Goal: Transaction & Acquisition: Download file/media

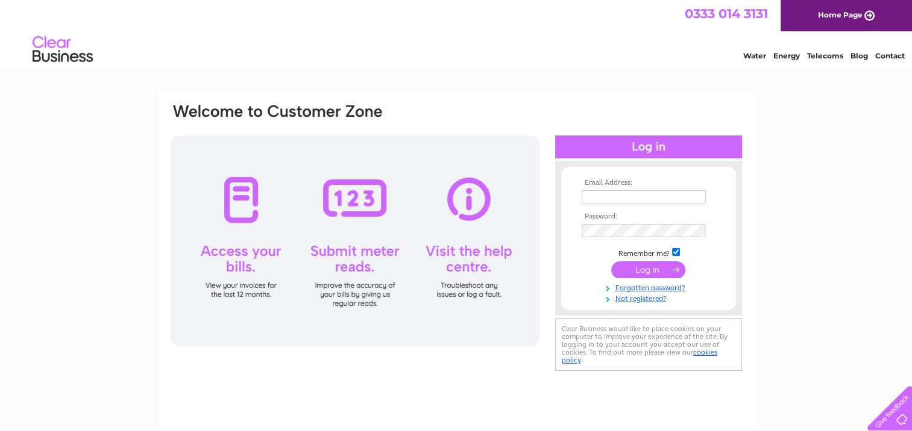
click at [584, 195] on input "text" at bounding box center [643, 196] width 124 height 13
type input "sales@scoopwholefoods.co.uk"
click at [639, 269] on input "submit" at bounding box center [648, 270] width 74 height 17
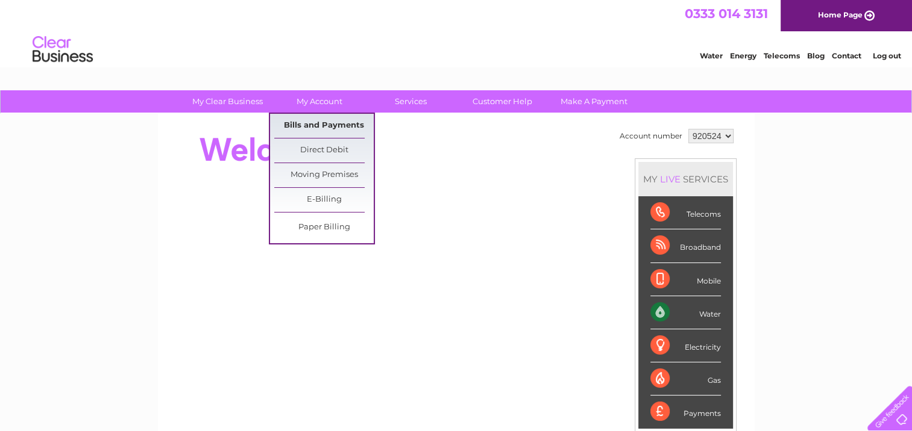
click at [327, 122] on link "Bills and Payments" at bounding box center [323, 126] width 99 height 24
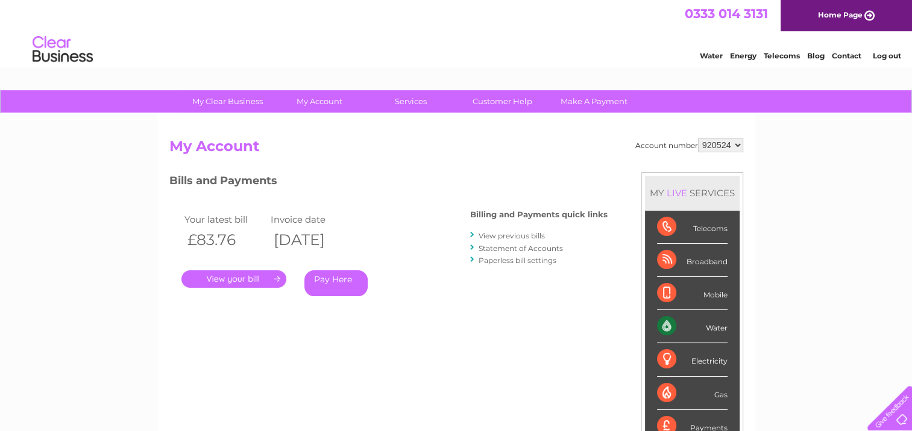
click at [253, 275] on link "." at bounding box center [233, 279] width 105 height 17
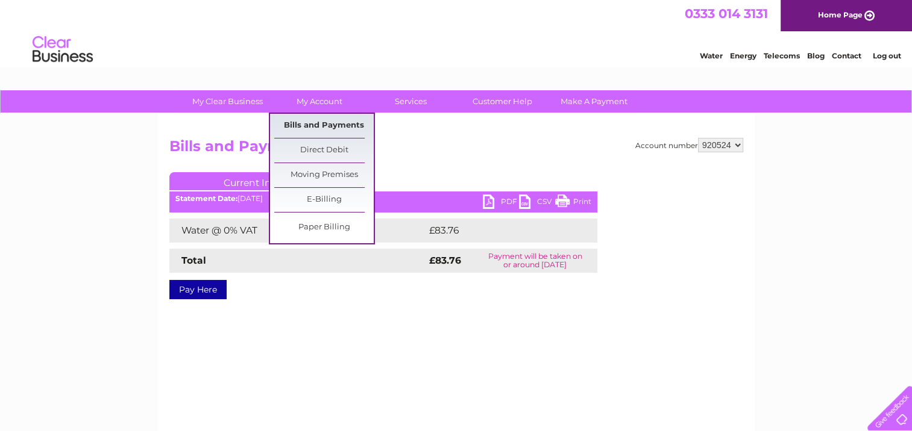
click at [322, 118] on link "Bills and Payments" at bounding box center [323, 126] width 99 height 24
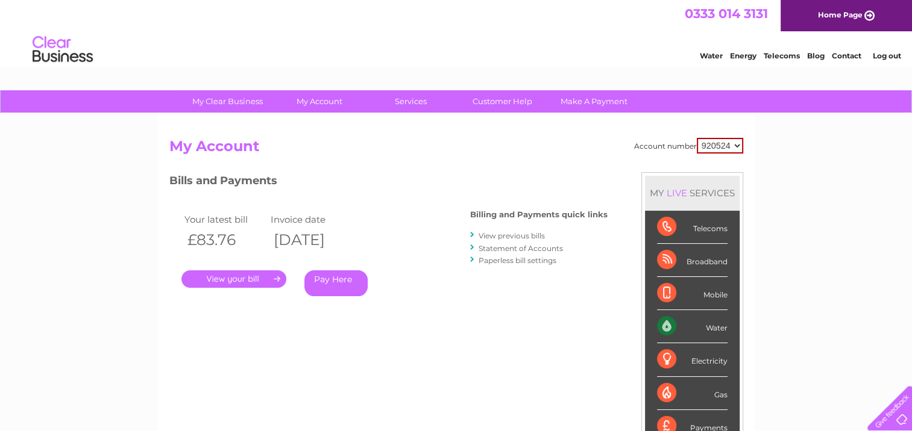
click at [519, 234] on link "View previous bills" at bounding box center [511, 235] width 66 height 9
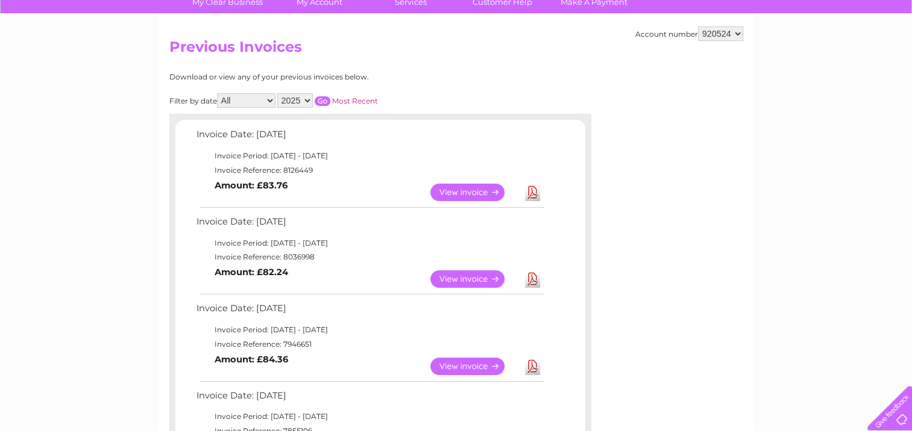
scroll to position [121, 0]
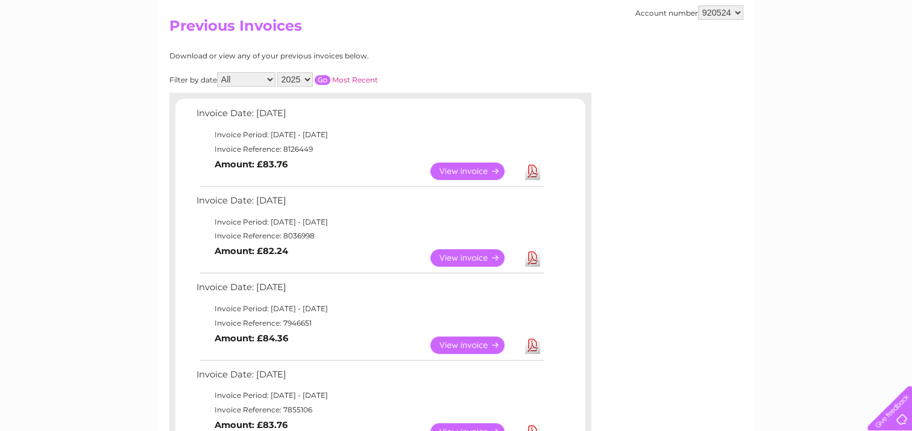
click at [475, 254] on link "View" at bounding box center [474, 257] width 89 height 17
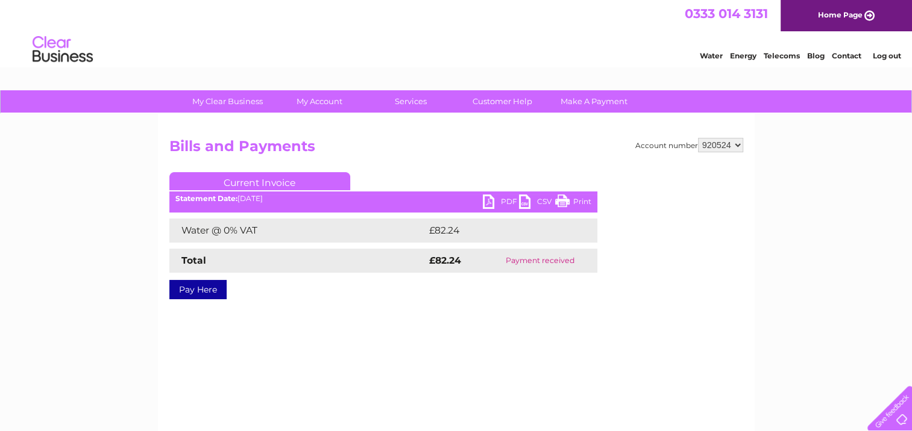
click at [495, 199] on link "PDF" at bounding box center [501, 203] width 36 height 17
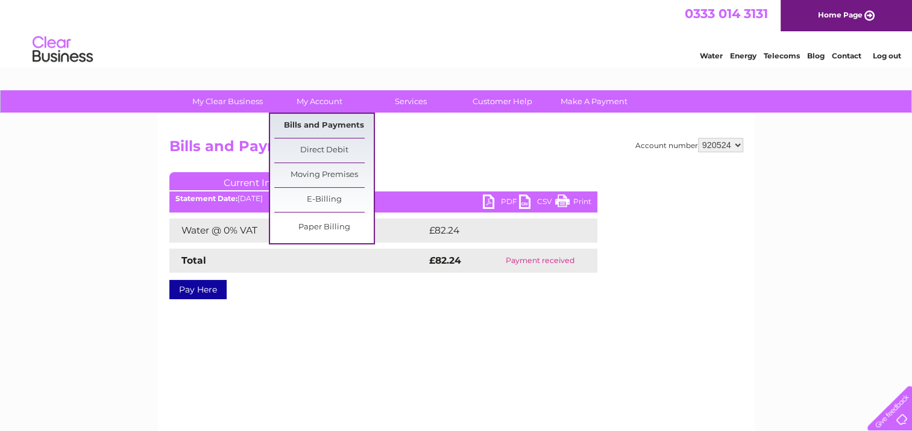
click at [323, 121] on link "Bills and Payments" at bounding box center [323, 126] width 99 height 24
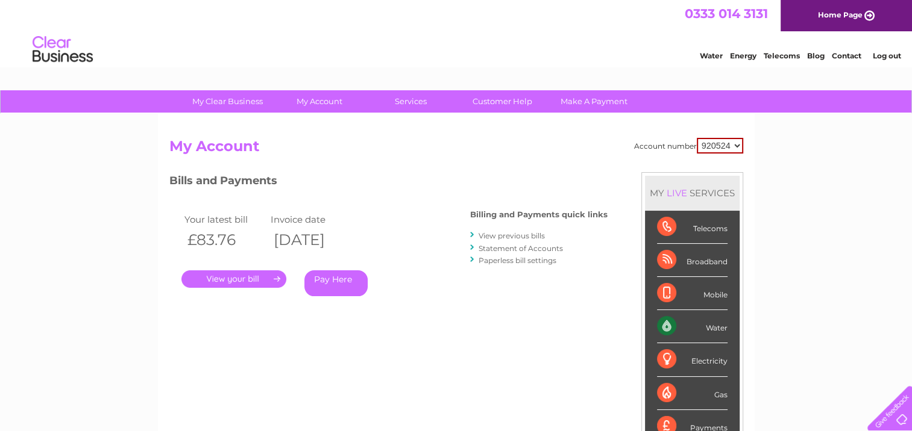
click at [510, 234] on link "View previous bills" at bounding box center [511, 235] width 66 height 9
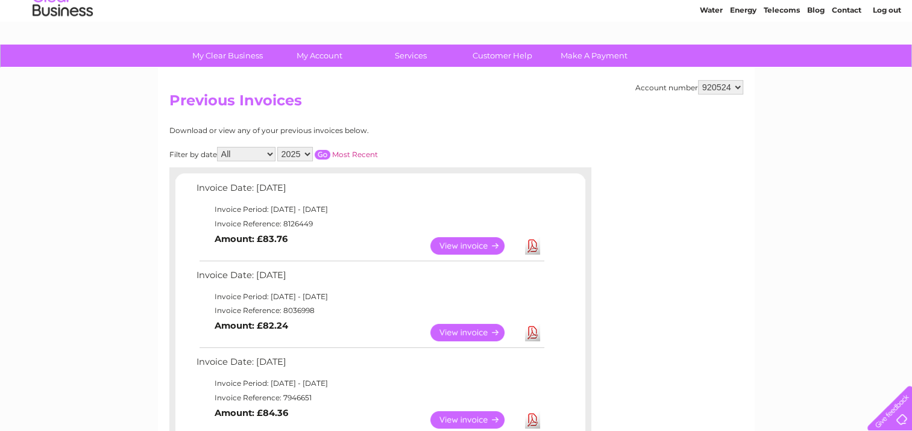
scroll to position [121, 0]
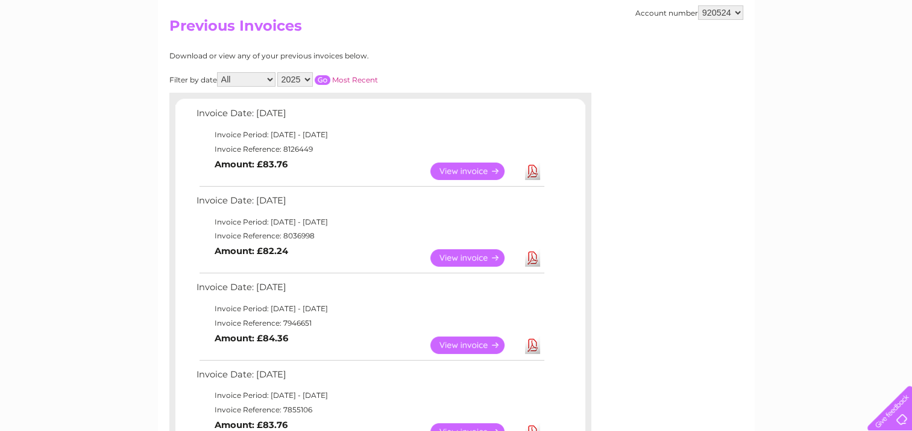
click at [531, 255] on link "Download" at bounding box center [532, 257] width 15 height 17
click at [475, 252] on link "View" at bounding box center [474, 257] width 89 height 17
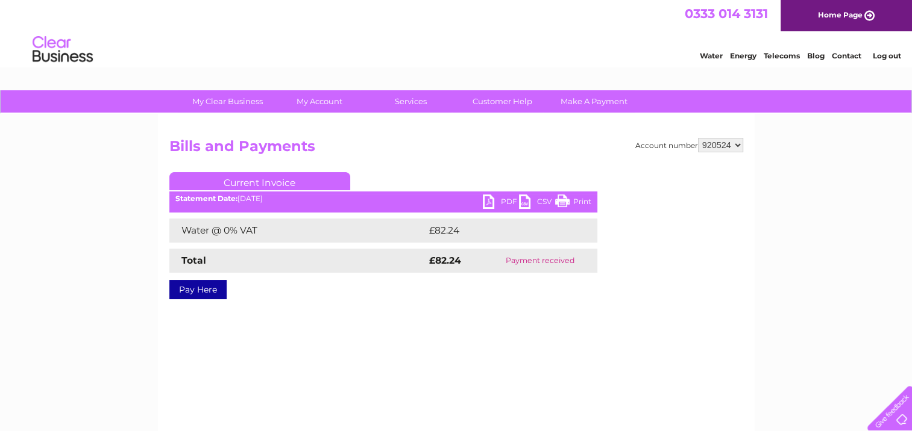
click at [489, 199] on link "PDF" at bounding box center [501, 203] width 36 height 17
click at [541, 198] on link "CSV" at bounding box center [537, 203] width 36 height 17
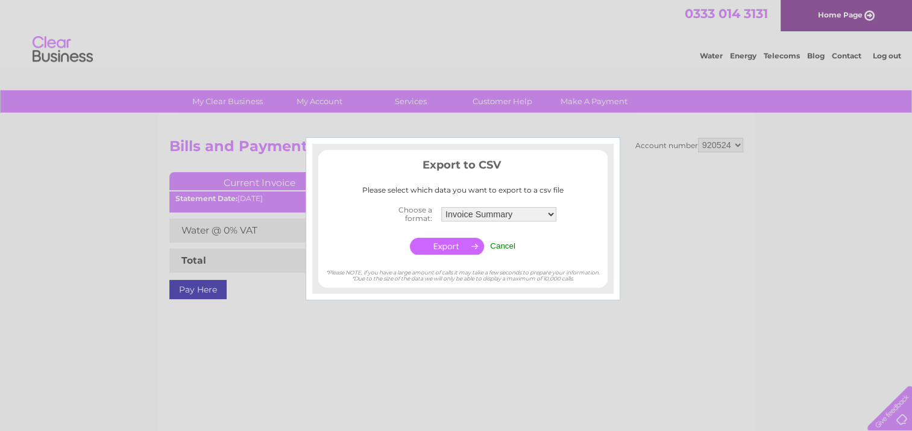
click at [674, 164] on div at bounding box center [456, 215] width 912 height 431
click at [500, 244] on input "Cancel" at bounding box center [502, 246] width 25 height 9
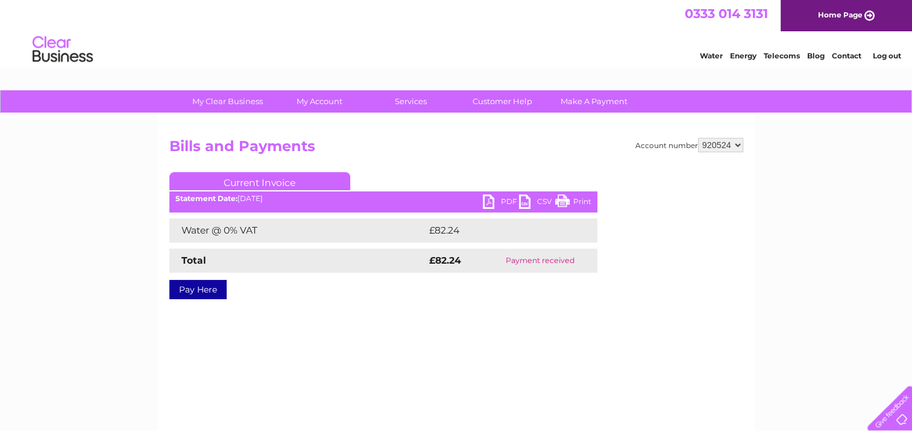
click at [487, 200] on link "PDF" at bounding box center [501, 203] width 36 height 17
click at [496, 199] on link "PDF" at bounding box center [501, 203] width 36 height 17
click at [493, 200] on link "PDF" at bounding box center [501, 203] width 36 height 17
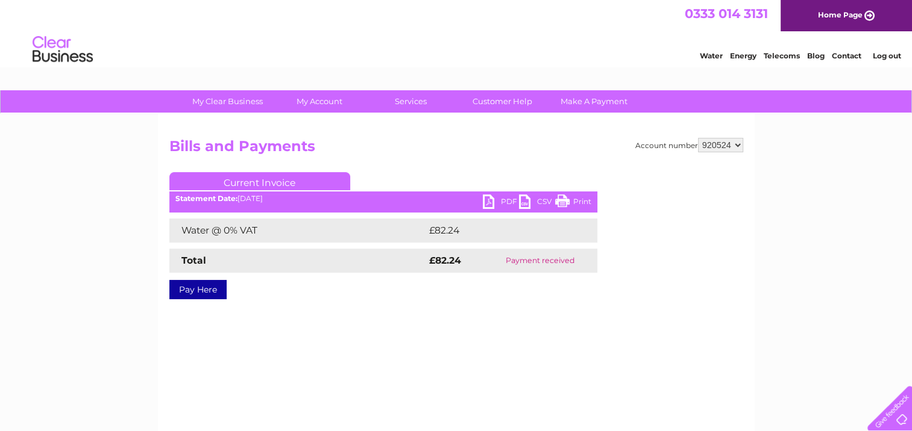
click at [528, 199] on link "CSV" at bounding box center [537, 203] width 36 height 17
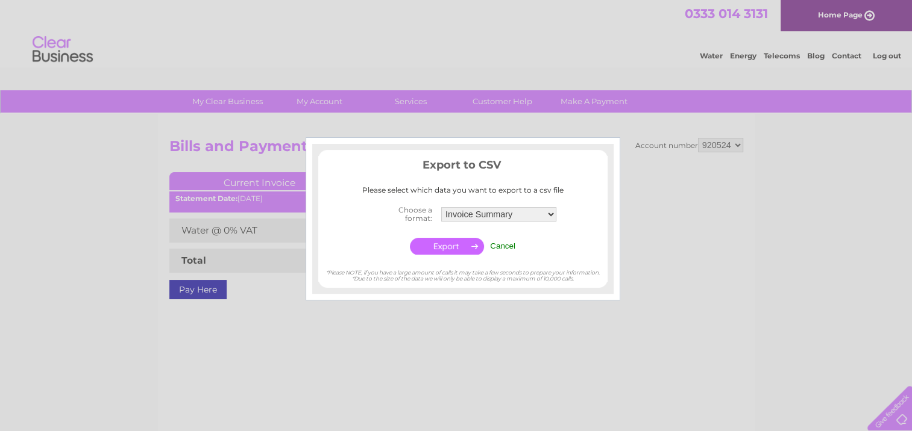
click at [452, 246] on input "button" at bounding box center [447, 246] width 74 height 17
